Goal: Check status: Check status

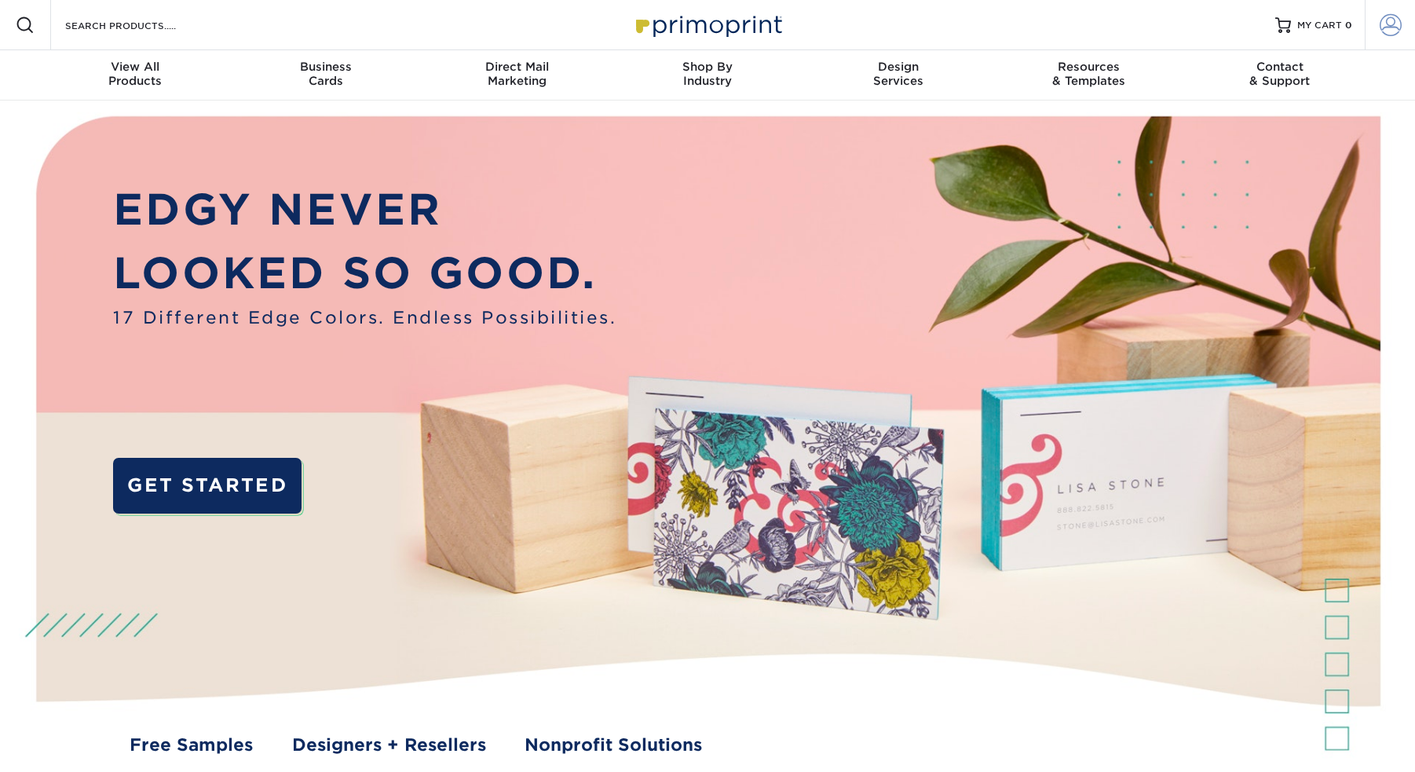
click at [1397, 22] on span at bounding box center [1391, 25] width 22 height 22
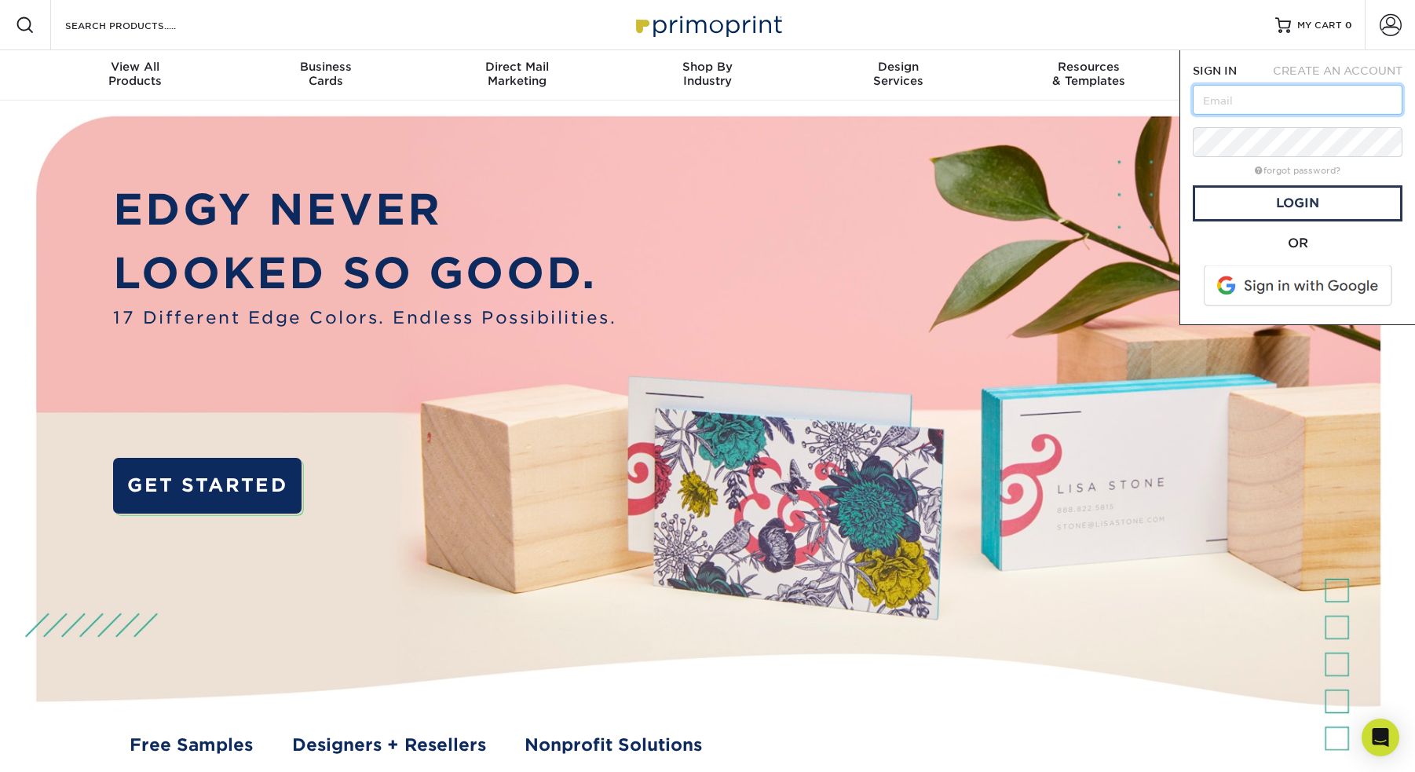
type input "[EMAIL_ADDRESS][DOMAIN_NAME]"
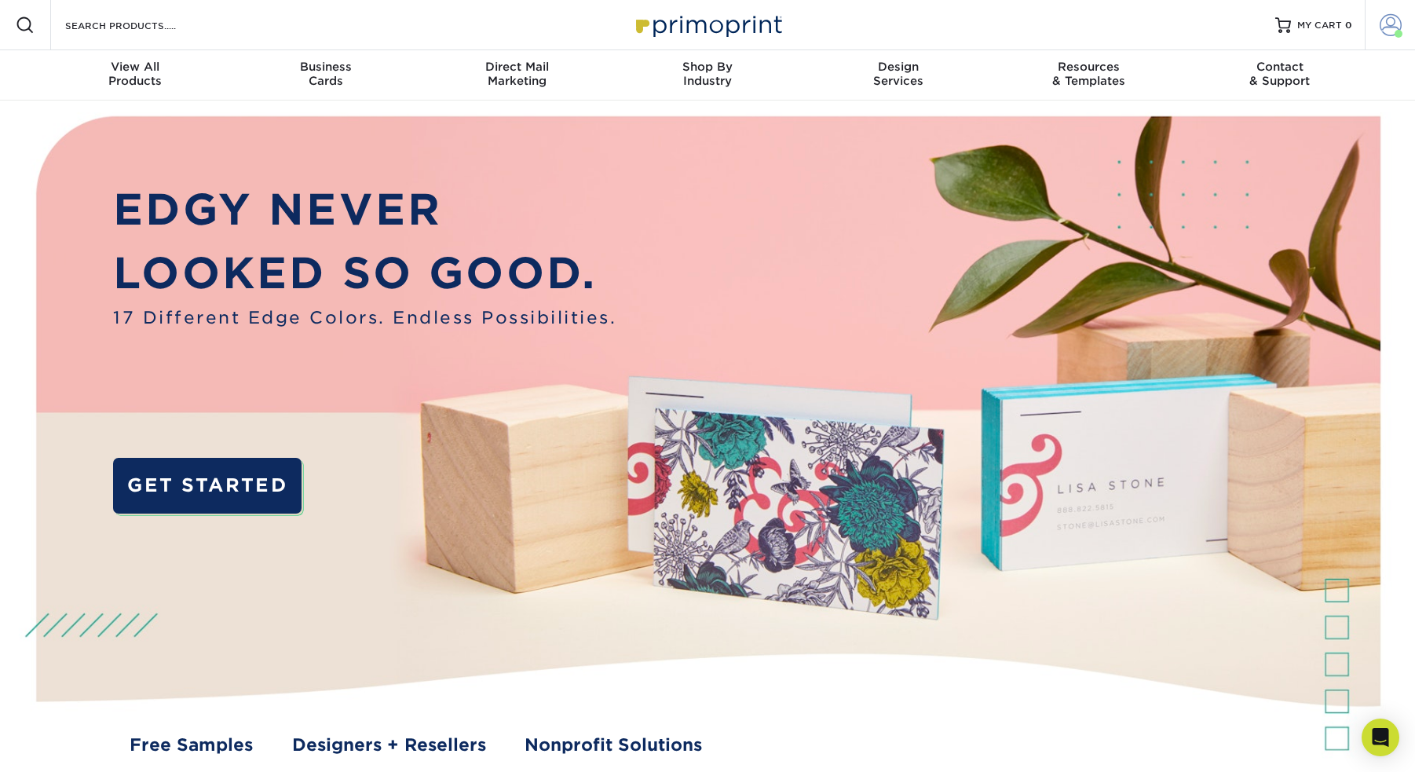
click at [1391, 24] on span at bounding box center [1391, 25] width 22 height 22
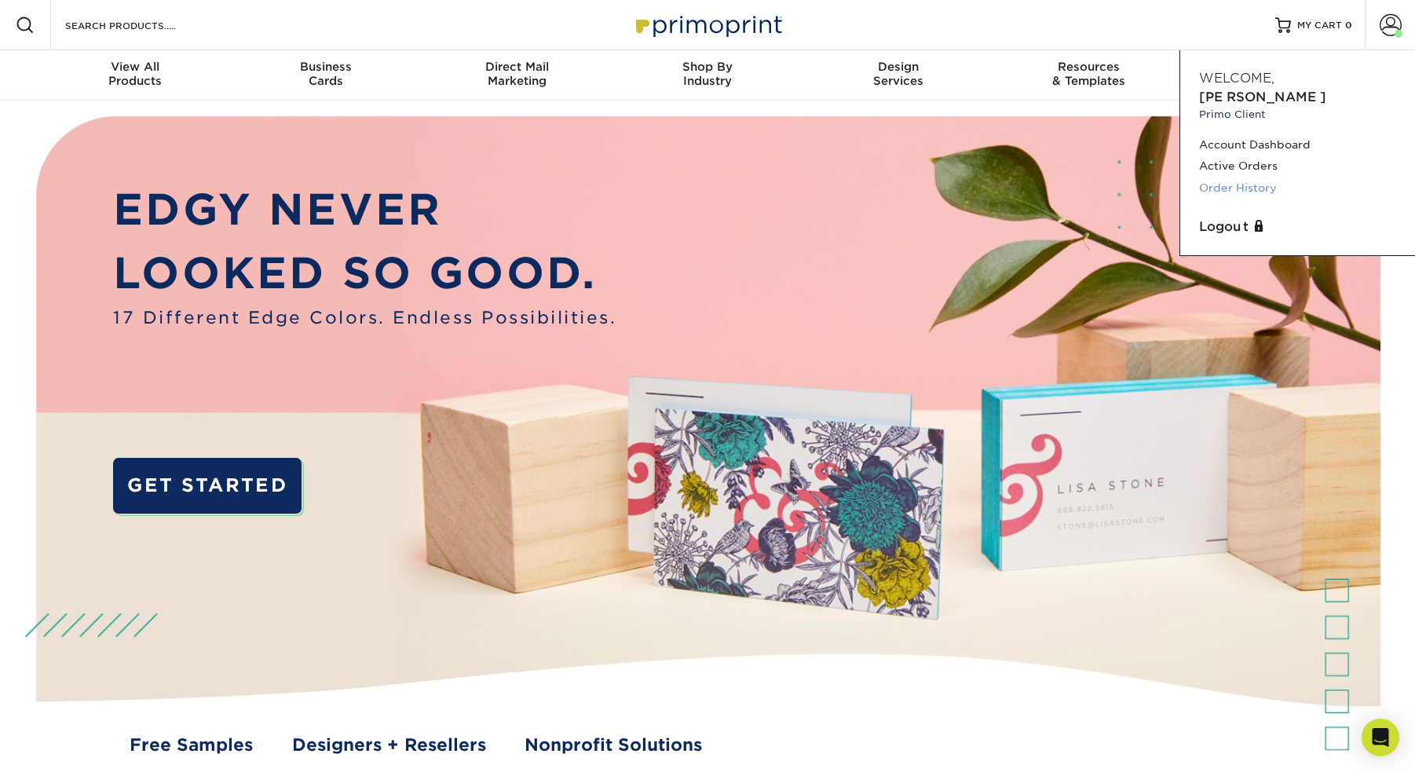
click at [1233, 177] on link "Order History" at bounding box center [1297, 187] width 197 height 21
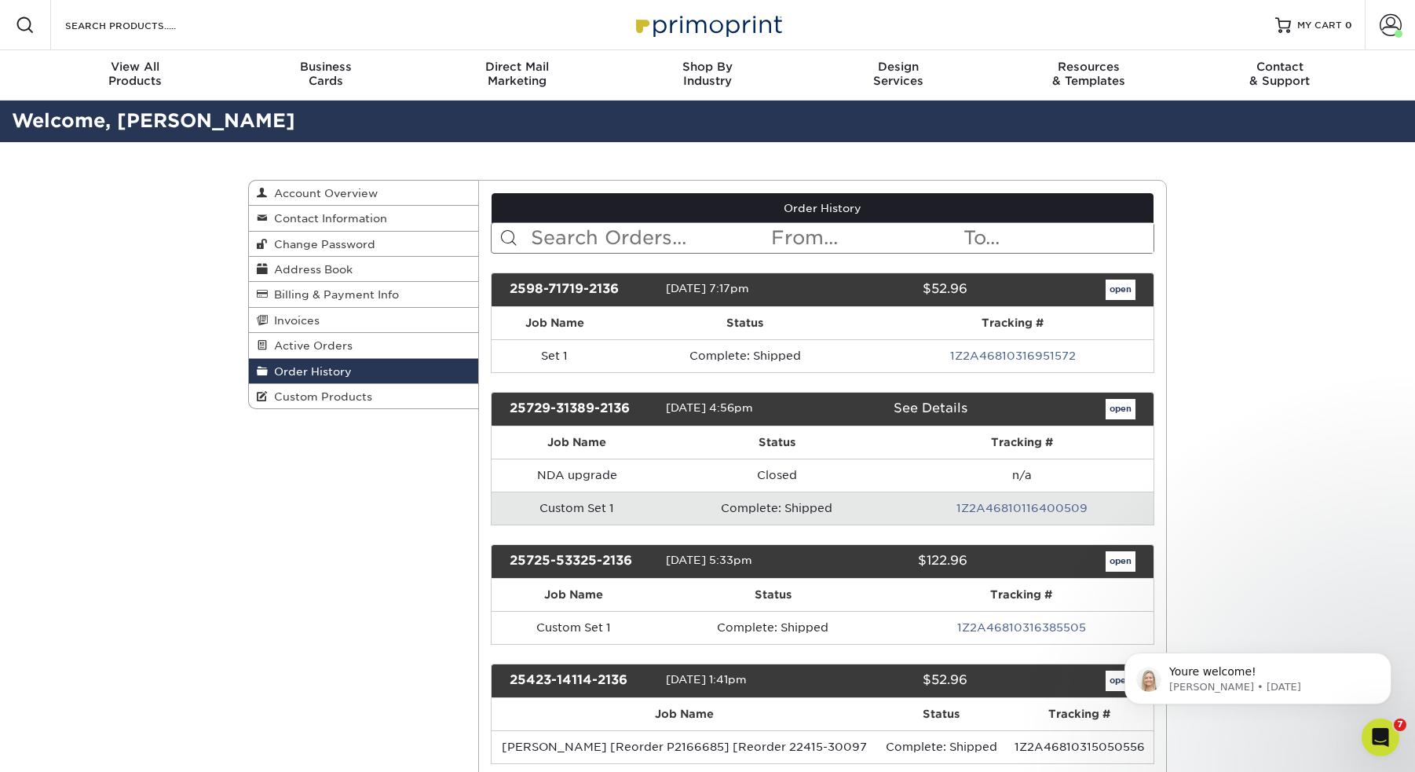
drag, startPoint x: 972, startPoint y: 291, endPoint x: 933, endPoint y: 291, distance: 39.3
click at [933, 291] on div "2598-71719-2136 09/08/2025 7:17pm $52.96 open" at bounding box center [823, 289] width 664 height 35
copy div "52.96 open"
click at [1120, 291] on link "open" at bounding box center [1121, 290] width 30 height 20
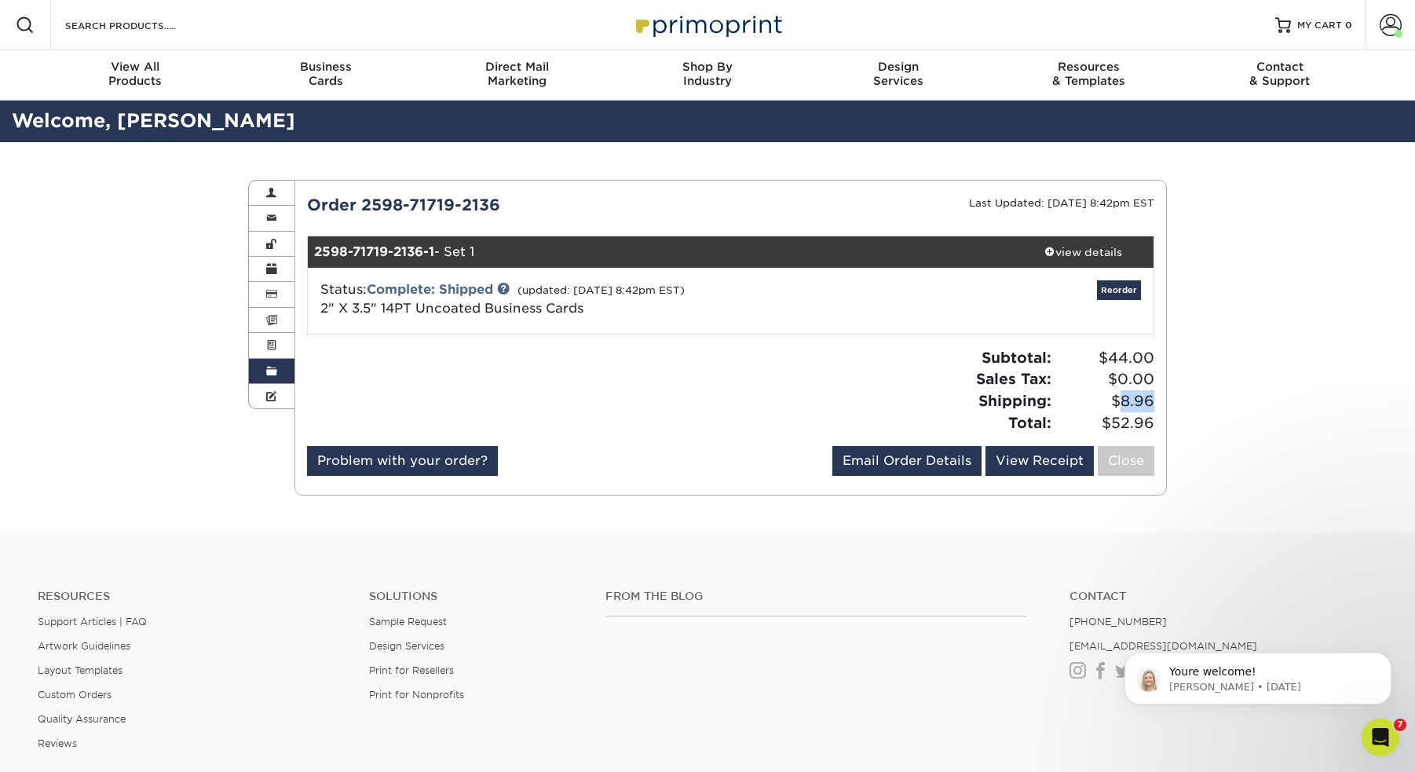
drag, startPoint x: 1131, startPoint y: 398, endPoint x: 1157, endPoint y: 397, distance: 26.0
click at [1157, 397] on div "Subtotal: $44.00 Sales Tax: $0.00 Shipping: $8.96 Total: $52.96" at bounding box center [948, 390] width 436 height 86
copy span "8.96"
